Goal: Submit feedback/report problem

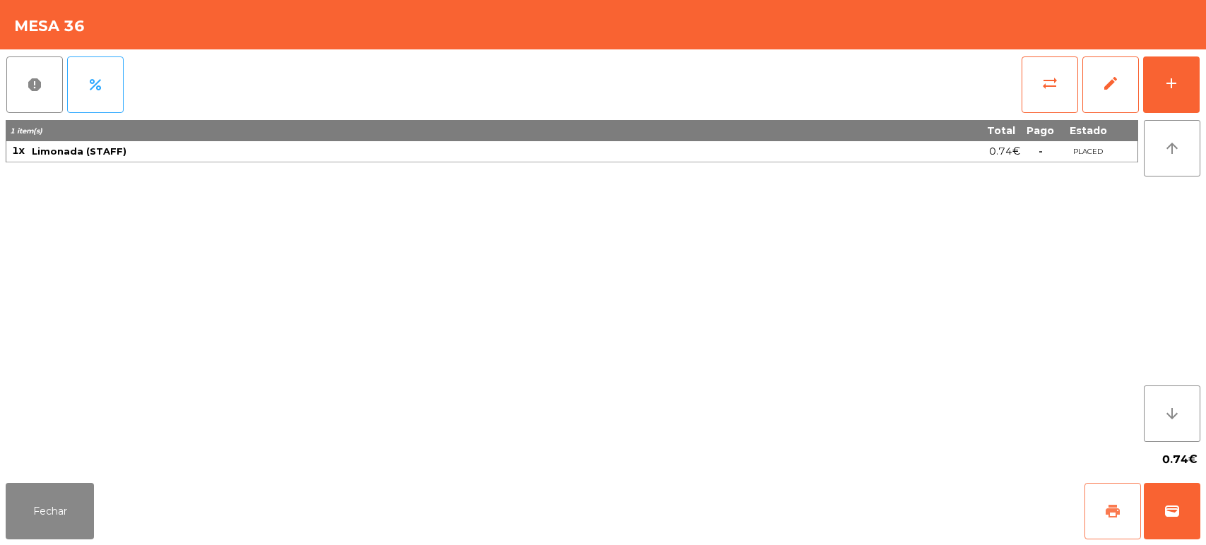
click at [1137, 503] on button "print" at bounding box center [1112, 511] width 57 height 57
click at [20, 86] on button "report" at bounding box center [34, 85] width 57 height 57
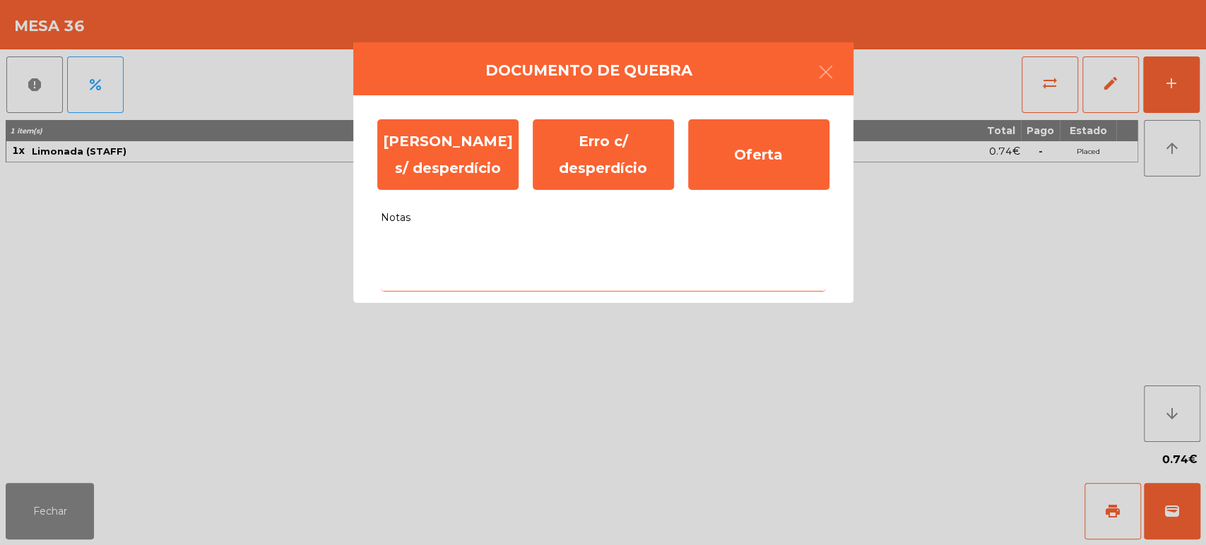
click at [598, 275] on textarea "Notas" at bounding box center [603, 262] width 445 height 59
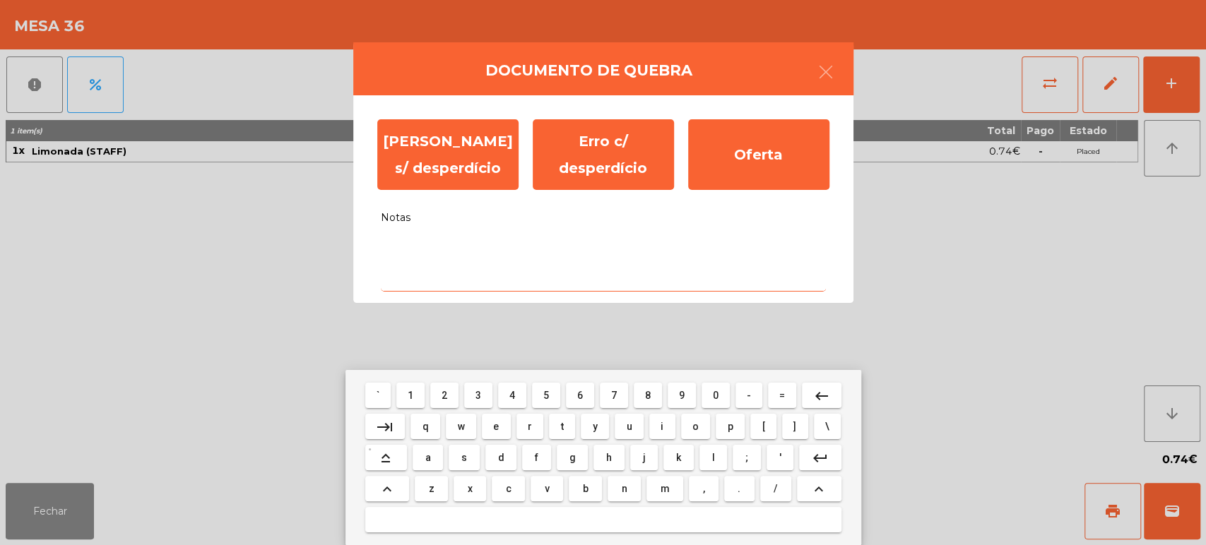
click at [428, 458] on span "a" at bounding box center [428, 457] width 6 height 11
click at [712, 458] on span "l" at bounding box center [712, 457] width 3 height 11
click at [695, 426] on span "o" at bounding box center [695, 426] width 6 height 11
click at [821, 395] on mat-icon "keyboard_backspace" at bounding box center [821, 396] width 17 height 17
click at [662, 430] on span "i" at bounding box center [661, 426] width 3 height 11
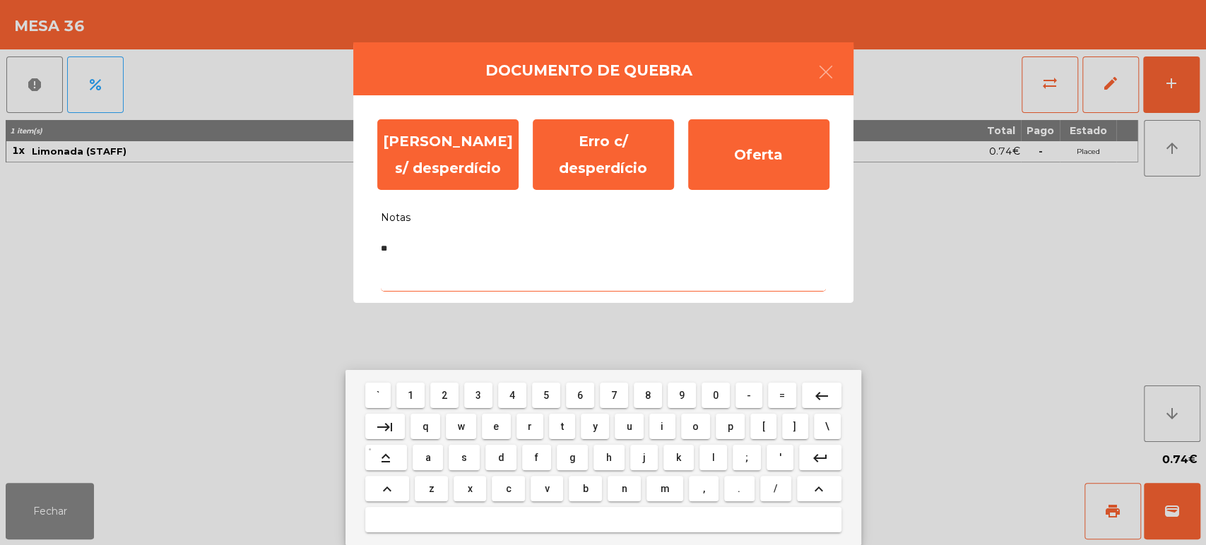
type textarea "***"
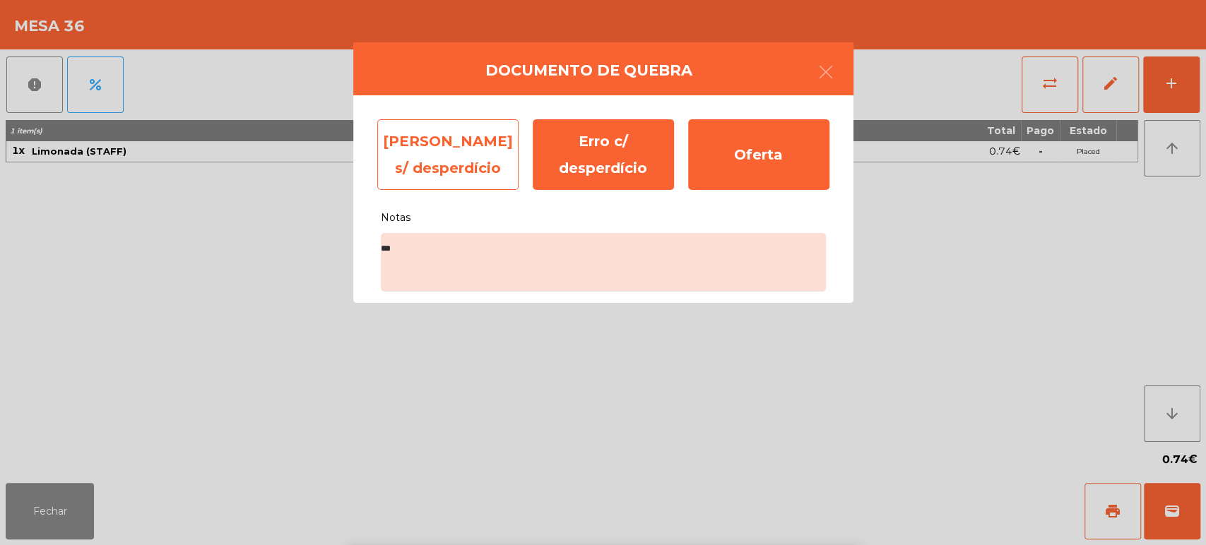
click at [448, 143] on div "[PERSON_NAME] s/ desperdício" at bounding box center [447, 154] width 141 height 71
